Goal: Register for event/course

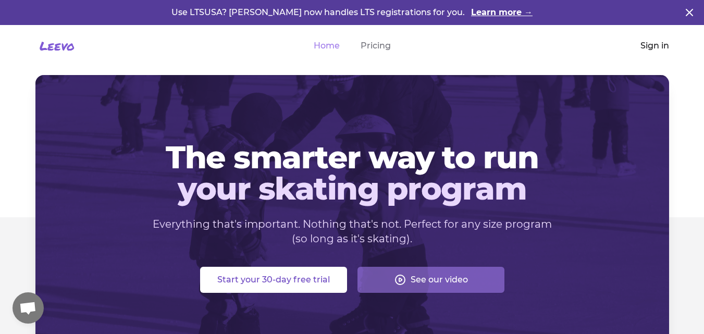
click at [656, 44] on link "Sign in" at bounding box center [654, 46] width 29 height 13
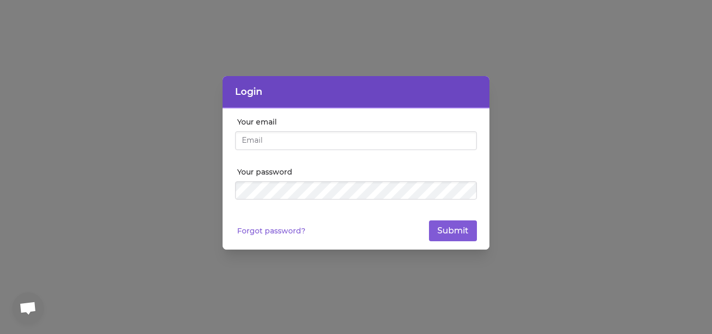
type input "[EMAIL_ADDRESS][DOMAIN_NAME]"
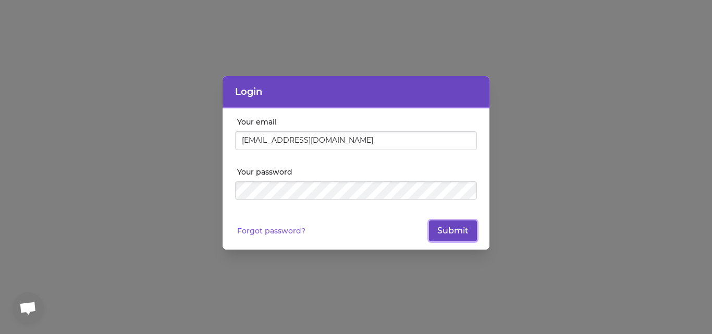
click at [444, 224] on button "Submit" at bounding box center [453, 230] width 48 height 21
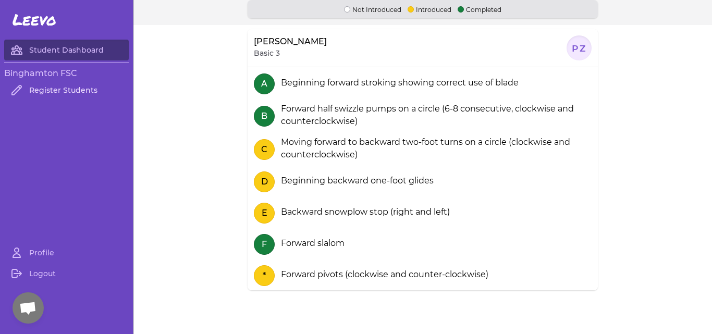
click at [60, 91] on link "Register Students" at bounding box center [66, 90] width 125 height 21
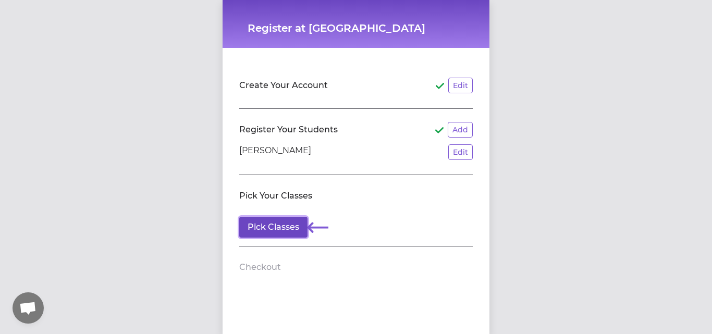
click at [259, 226] on button "Pick Classes" at bounding box center [273, 227] width 68 height 21
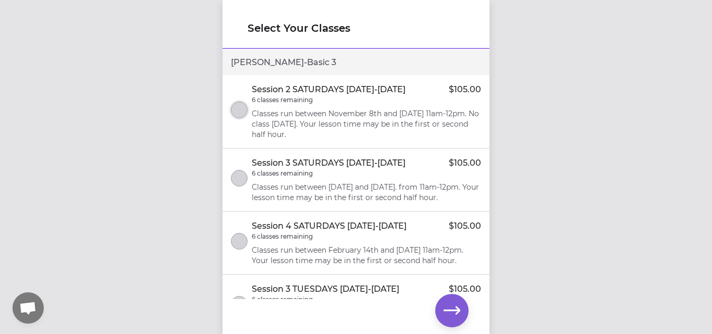
click at [239, 107] on button "select class" at bounding box center [239, 110] width 17 height 17
click at [237, 110] on icon "select class" at bounding box center [239, 110] width 8 height 7
